Goal: Information Seeking & Learning: Learn about a topic

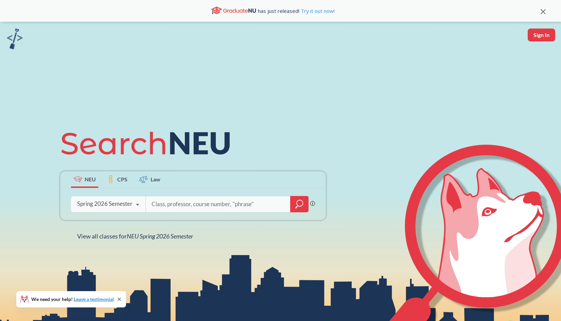
click at [207, 201] on input "search" at bounding box center [218, 204] width 135 height 14
click at [308, 202] on div at bounding box center [299, 204] width 18 height 16
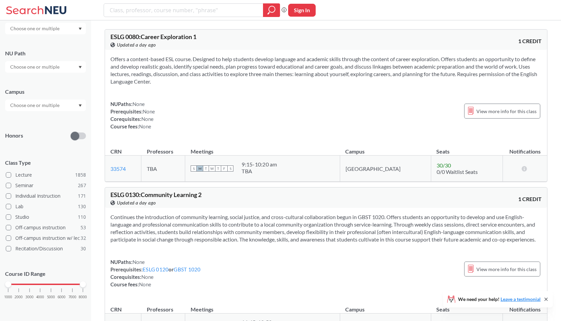
scroll to position [76, 0]
drag, startPoint x: 8, startPoint y: 283, endPoint x: 69, endPoint y: 286, distance: 61.7
click at [69, 286] on div "1000 2000 3000 4000 5000 6000 7000 8000" at bounding box center [45, 285] width 75 height 5
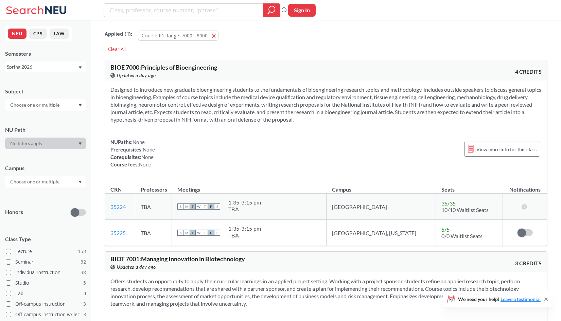
click at [65, 102] on div at bounding box center [45, 105] width 81 height 12
click at [49, 102] on input "text" at bounding box center [35, 105] width 57 height 8
type input "cs"
click at [42, 119] on div "CS ( 13 )" at bounding box center [47, 116] width 77 height 7
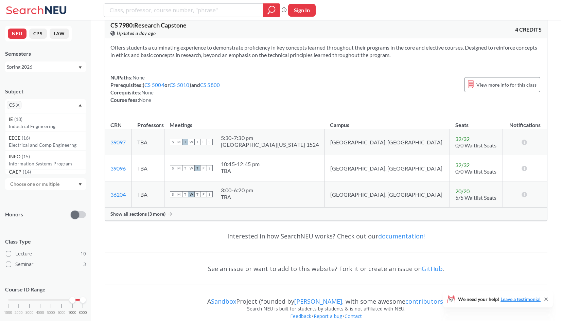
scroll to position [2019, 0]
click at [165, 217] on span "Show all sections (3 more)" at bounding box center [138, 213] width 55 height 6
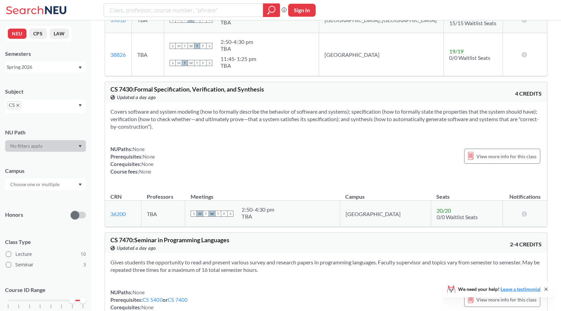
scroll to position [1380, 0]
